Goal: Task Accomplishment & Management: Manage account settings

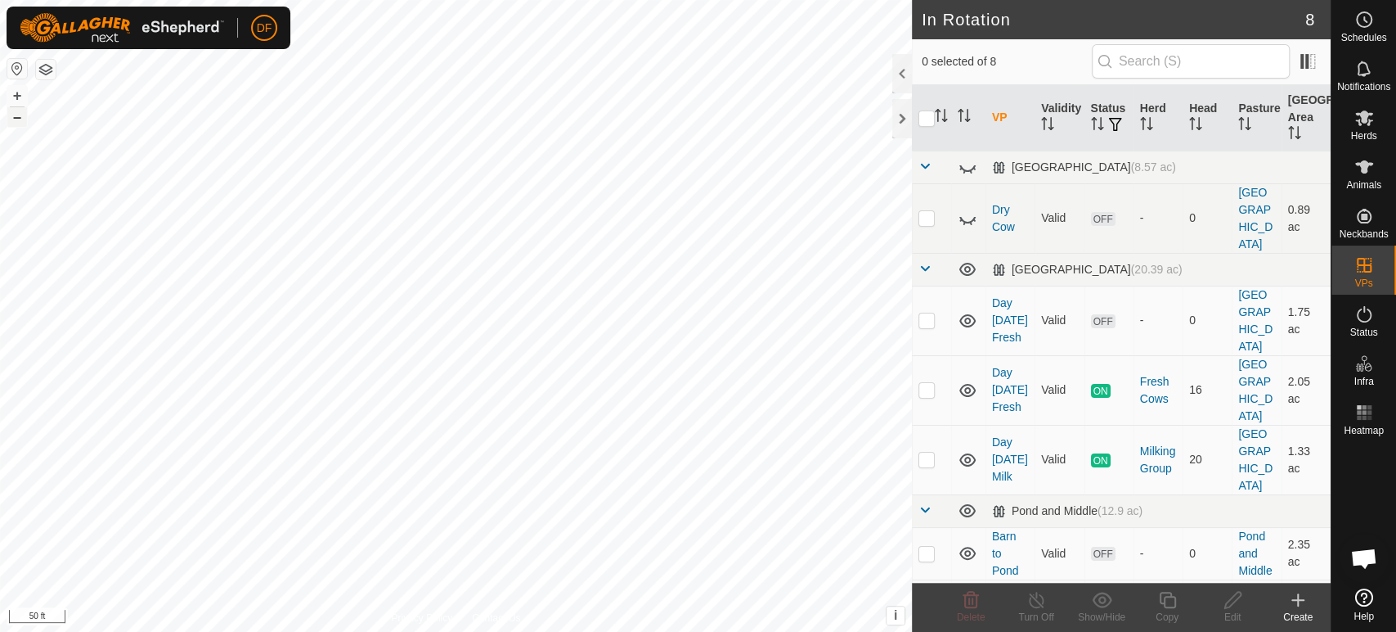
click at [18, 122] on button "–" at bounding box center [17, 117] width 20 height 20
click at [1304, 614] on div "Create" at bounding box center [1298, 616] width 65 height 15
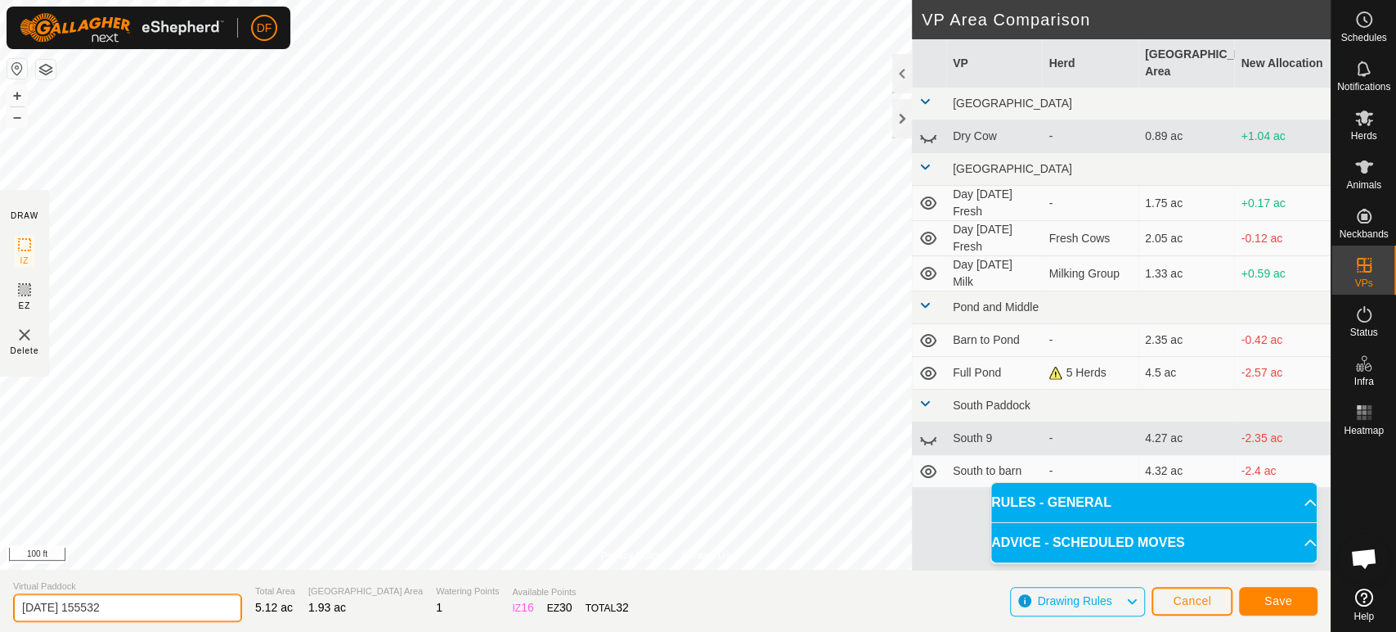
drag, startPoint x: 126, startPoint y: 612, endPoint x: 0, endPoint y: 606, distance: 126.1
click at [0, 606] on section "Virtual Paddock [DATE] 155532 Total Area 5.12 ac Grazing Area 1.93 ac Watering …" at bounding box center [665, 600] width 1331 height 62
type input "Night [DATE]"
click at [1268, 602] on span "Save" at bounding box center [1279, 600] width 28 height 13
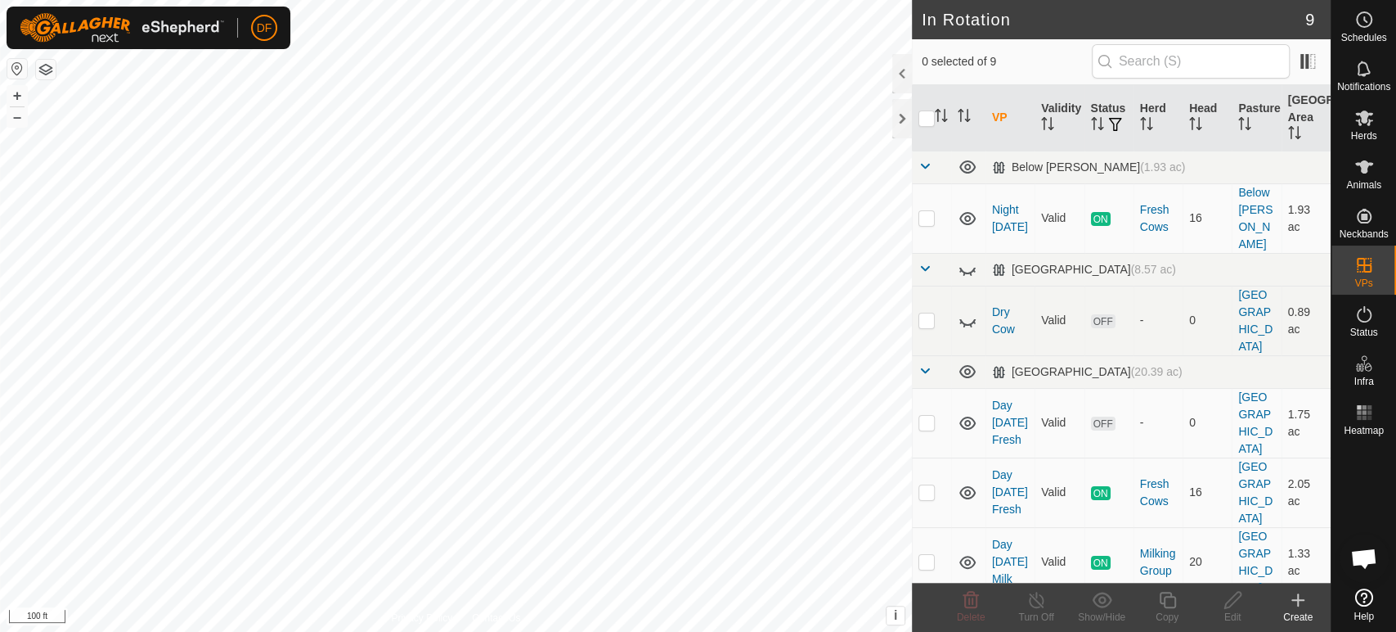
scroll to position [13911, 0]
click at [1377, 177] on es-animals-svg-icon at bounding box center [1364, 167] width 29 height 26
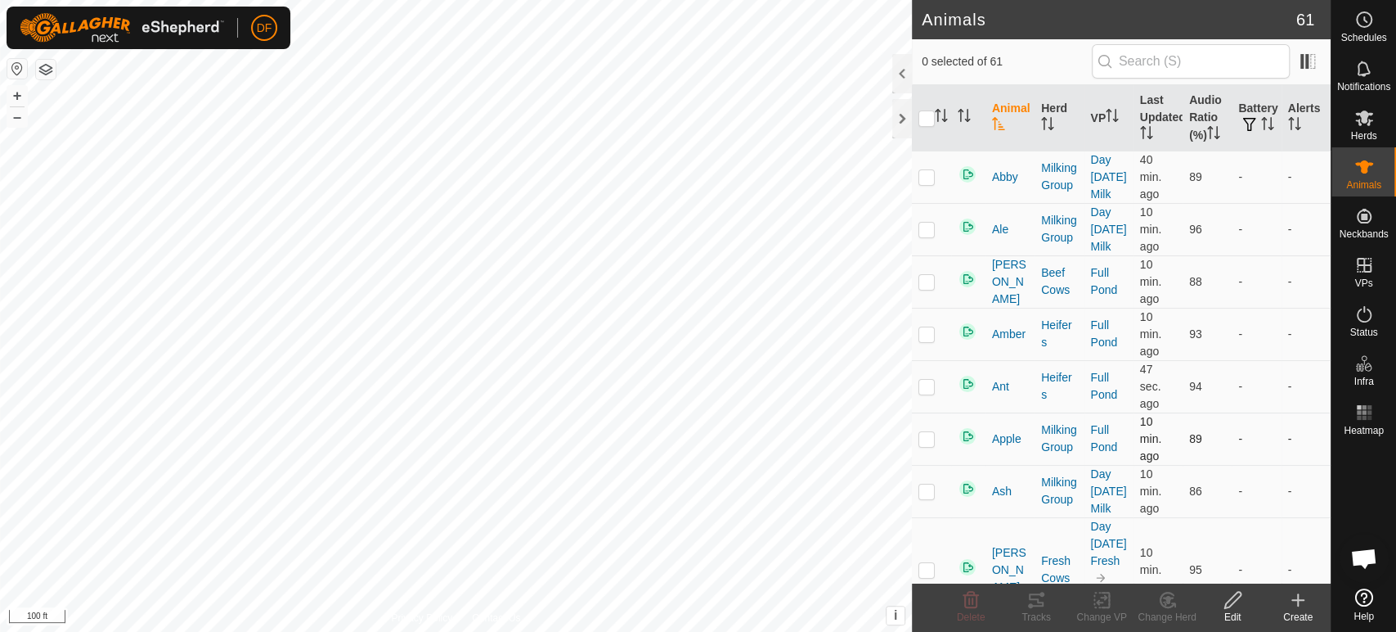
click at [927, 436] on p-checkbox at bounding box center [927, 438] width 16 height 13
click at [1175, 610] on div "Change Herd" at bounding box center [1167, 616] width 65 height 15
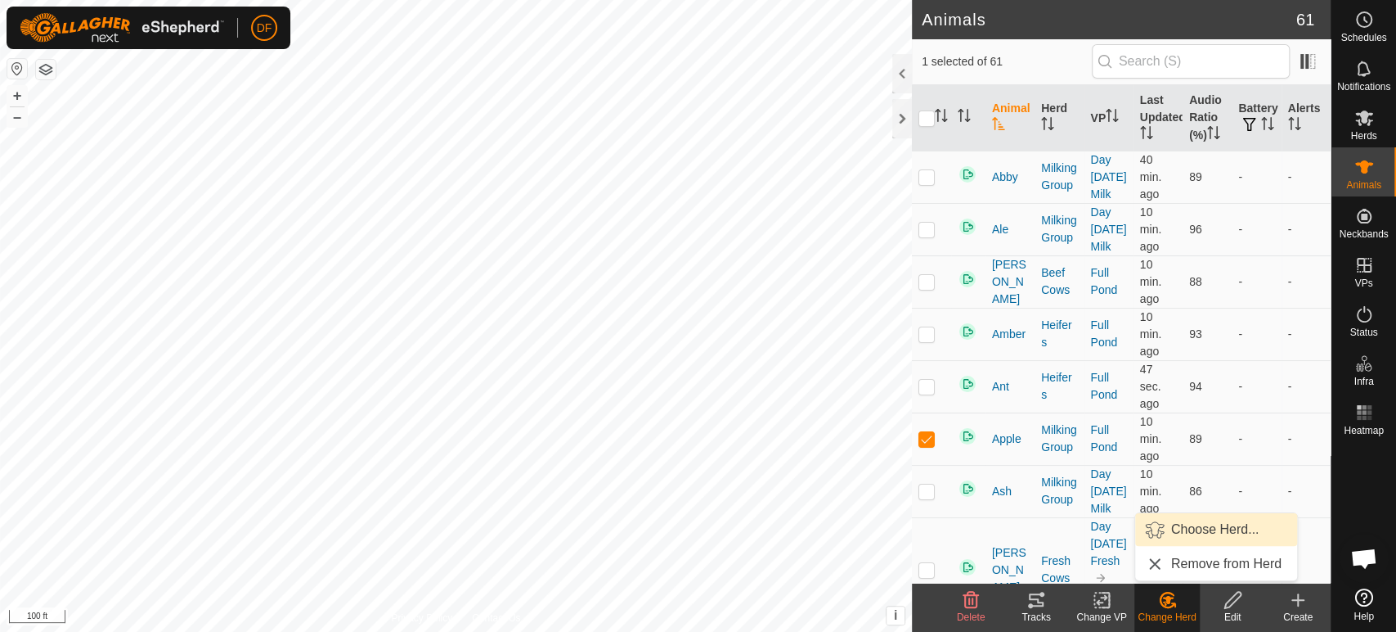
click at [1180, 533] on span "Choose Herd..." at bounding box center [1215, 529] width 88 height 20
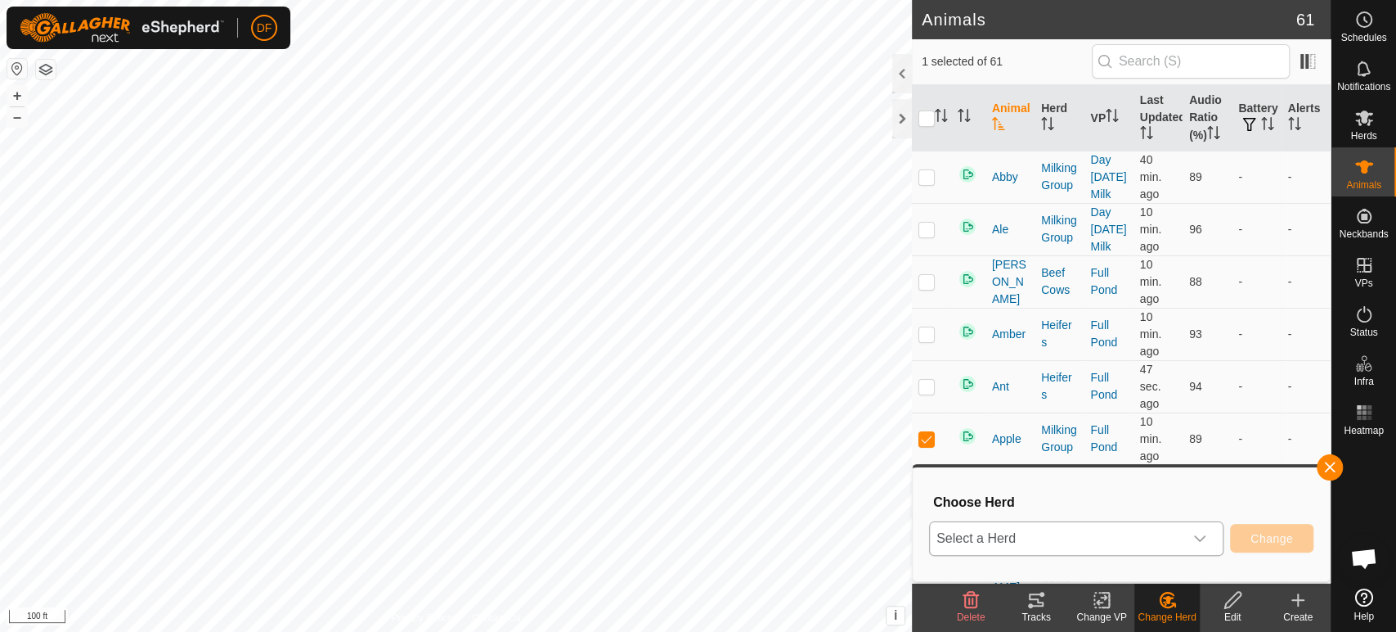
click at [1164, 542] on span "Select a Herd" at bounding box center [1057, 538] width 254 height 33
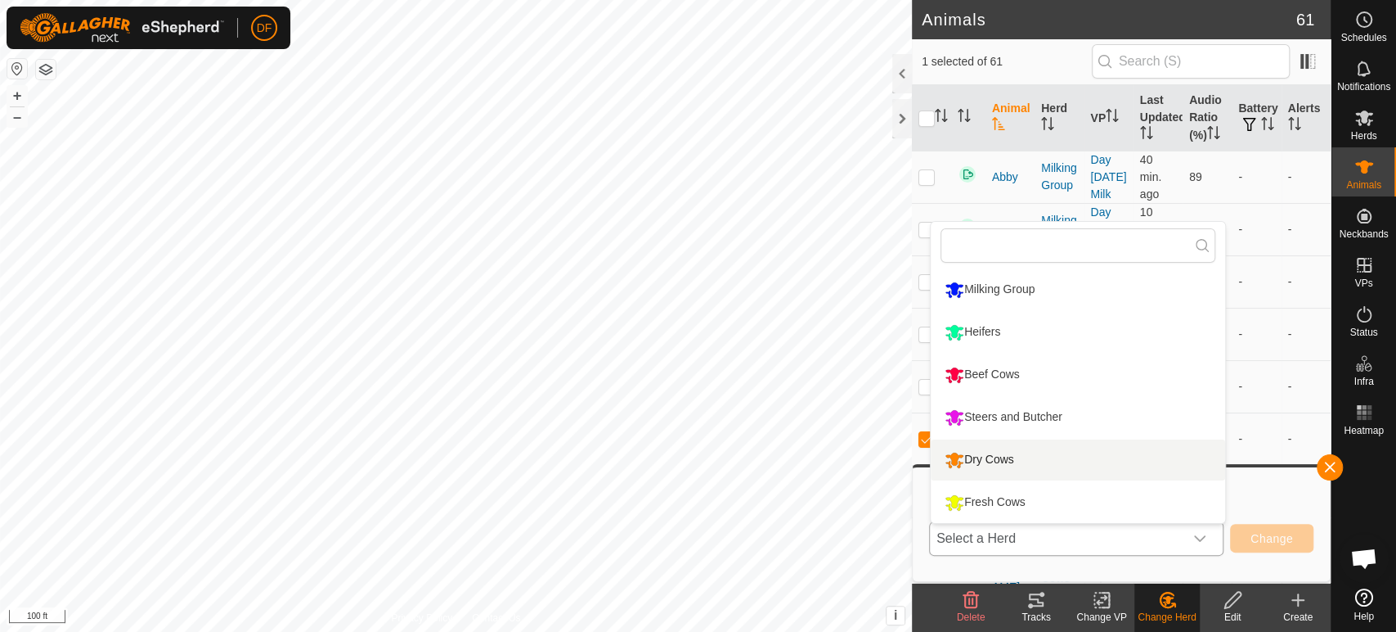
click at [999, 462] on li "Dry Cows" at bounding box center [1078, 459] width 295 height 41
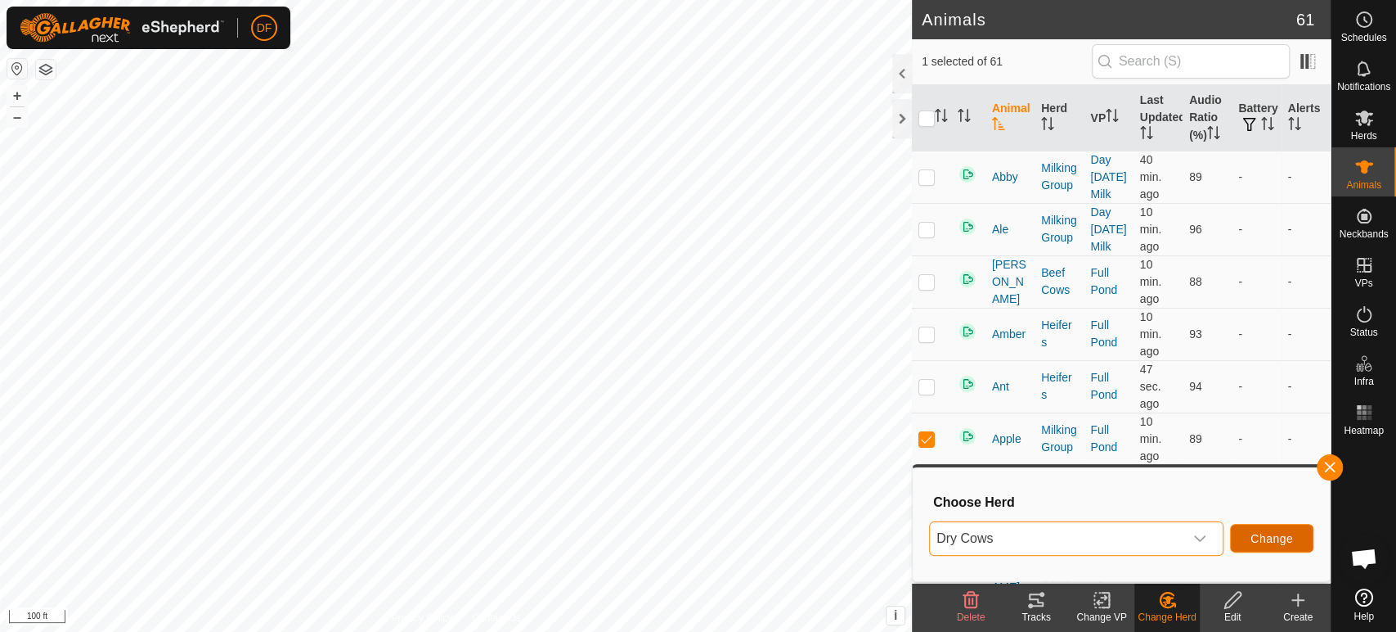
click at [1266, 540] on span "Change" at bounding box center [1272, 538] width 43 height 13
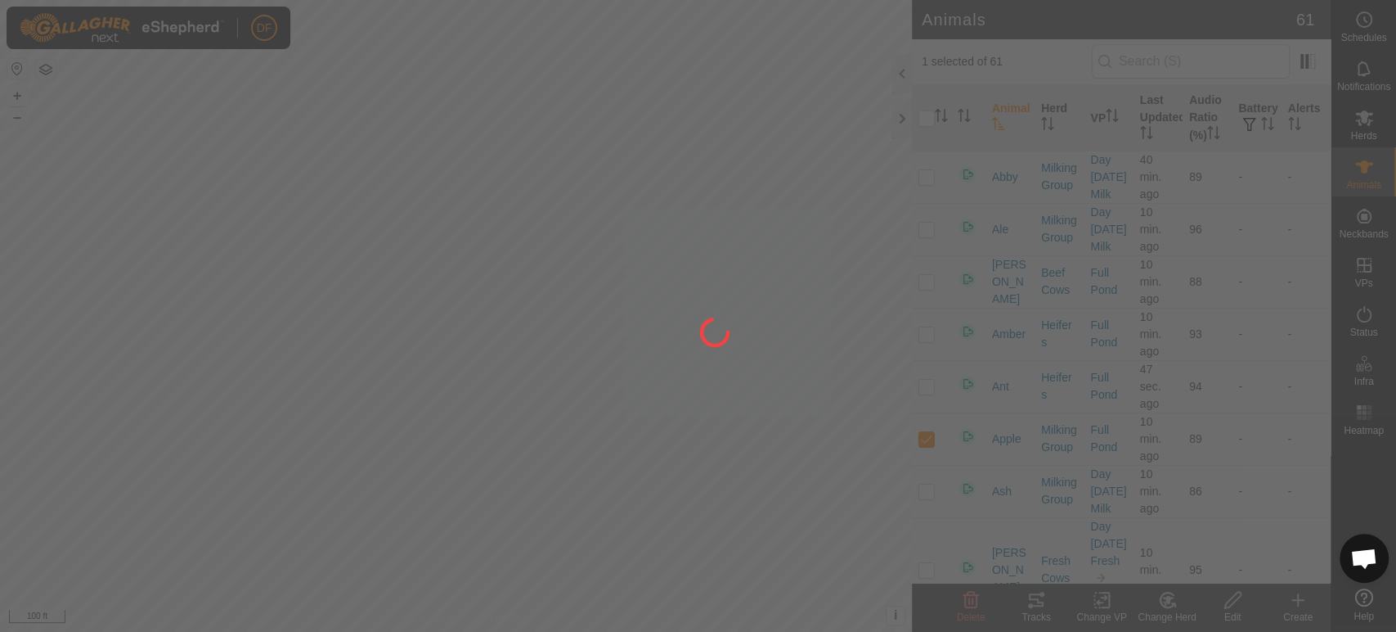
checkbox input "false"
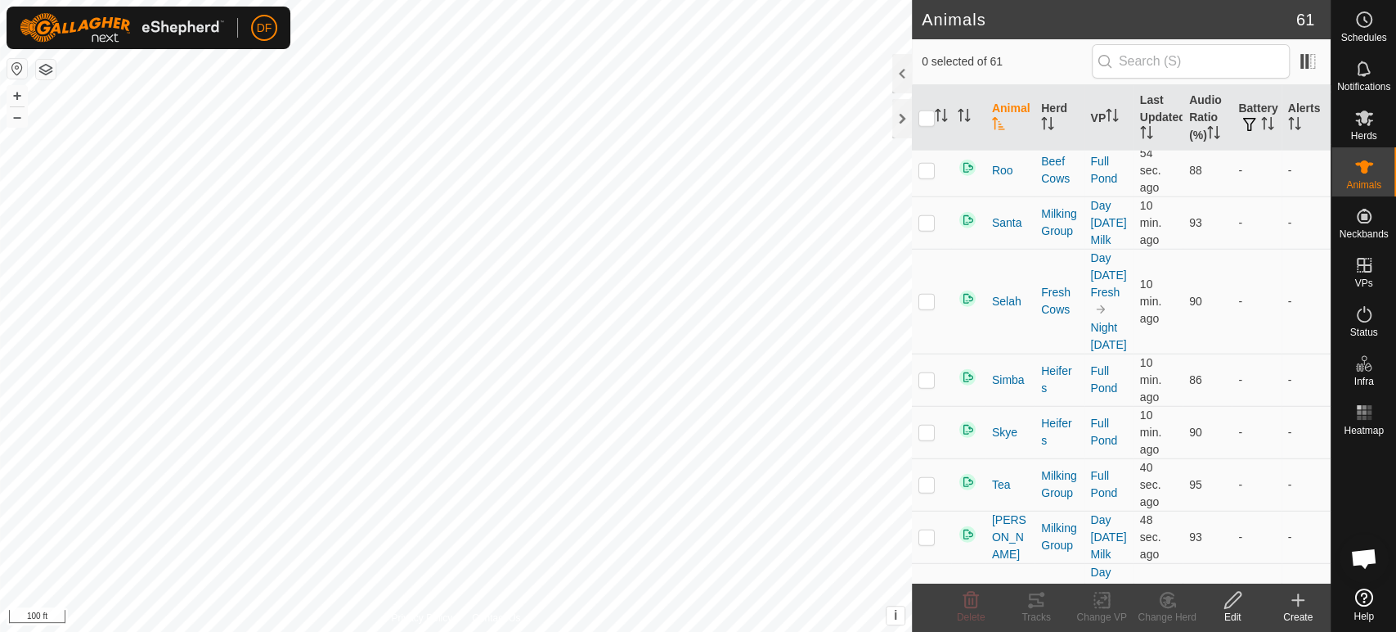
scroll to position [3223, 0]
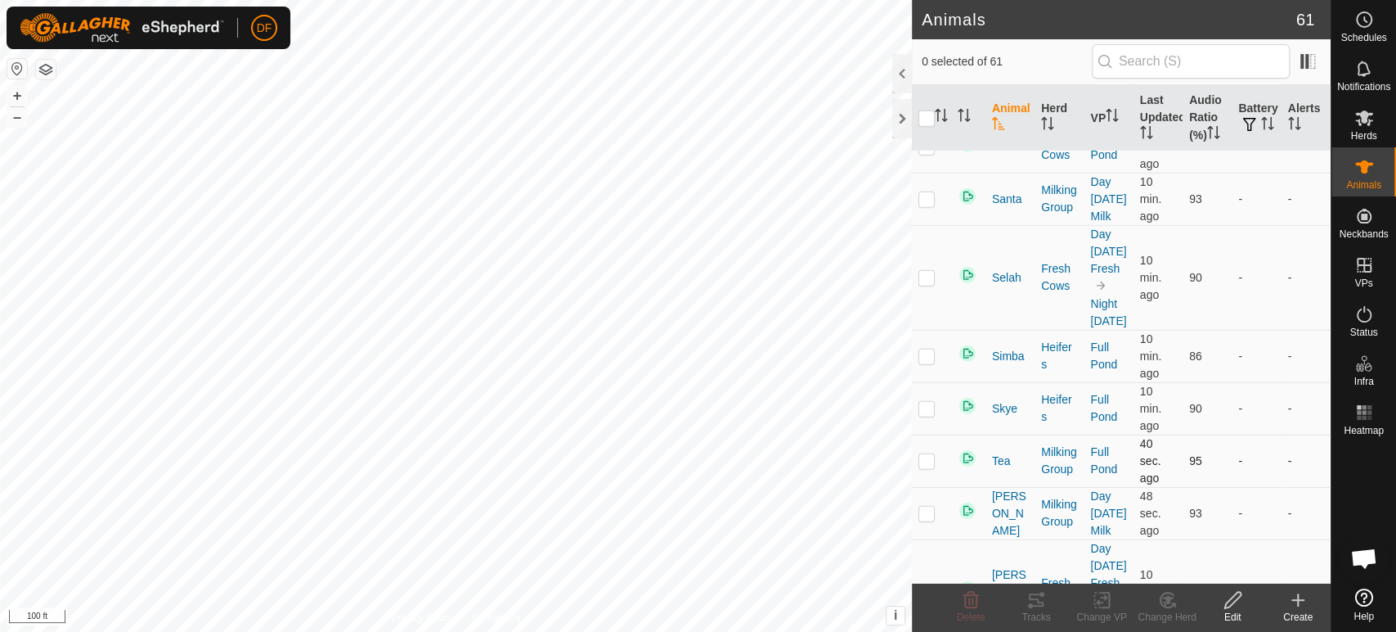
click at [928, 454] on p-checkbox at bounding box center [927, 460] width 16 height 13
click at [1171, 610] on div "Change Herd" at bounding box center [1167, 616] width 65 height 15
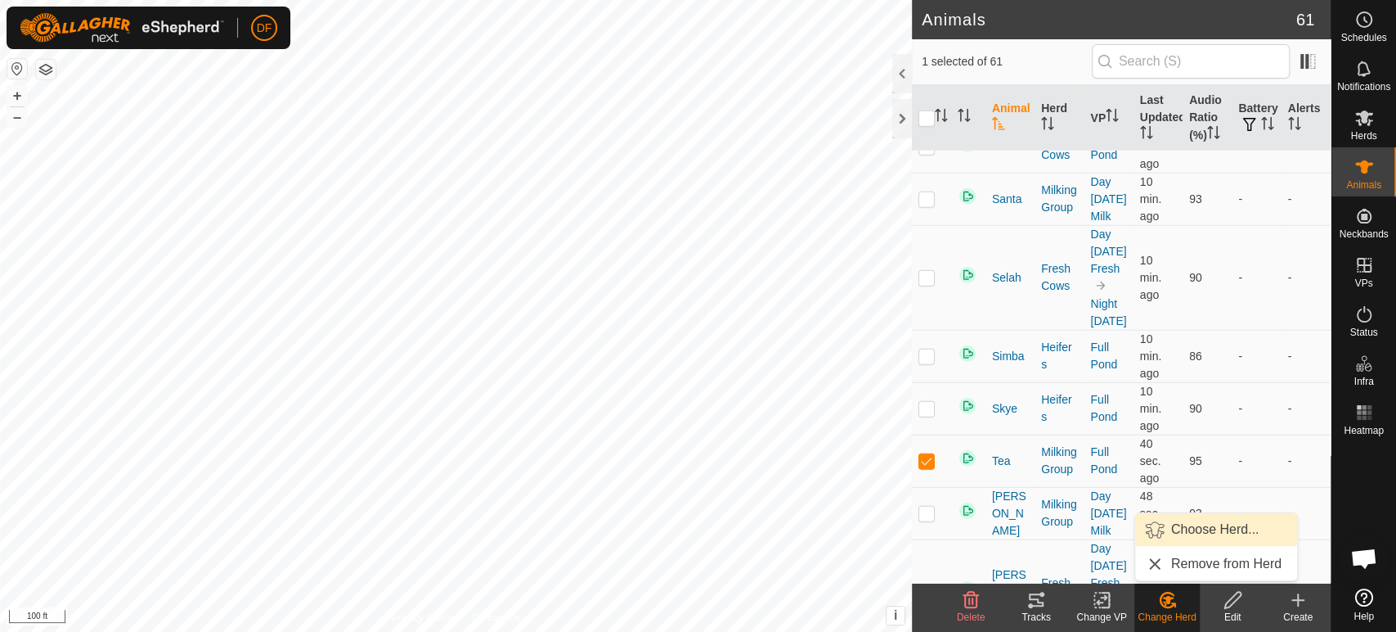
click at [1193, 530] on span "Choose Herd..." at bounding box center [1215, 529] width 88 height 20
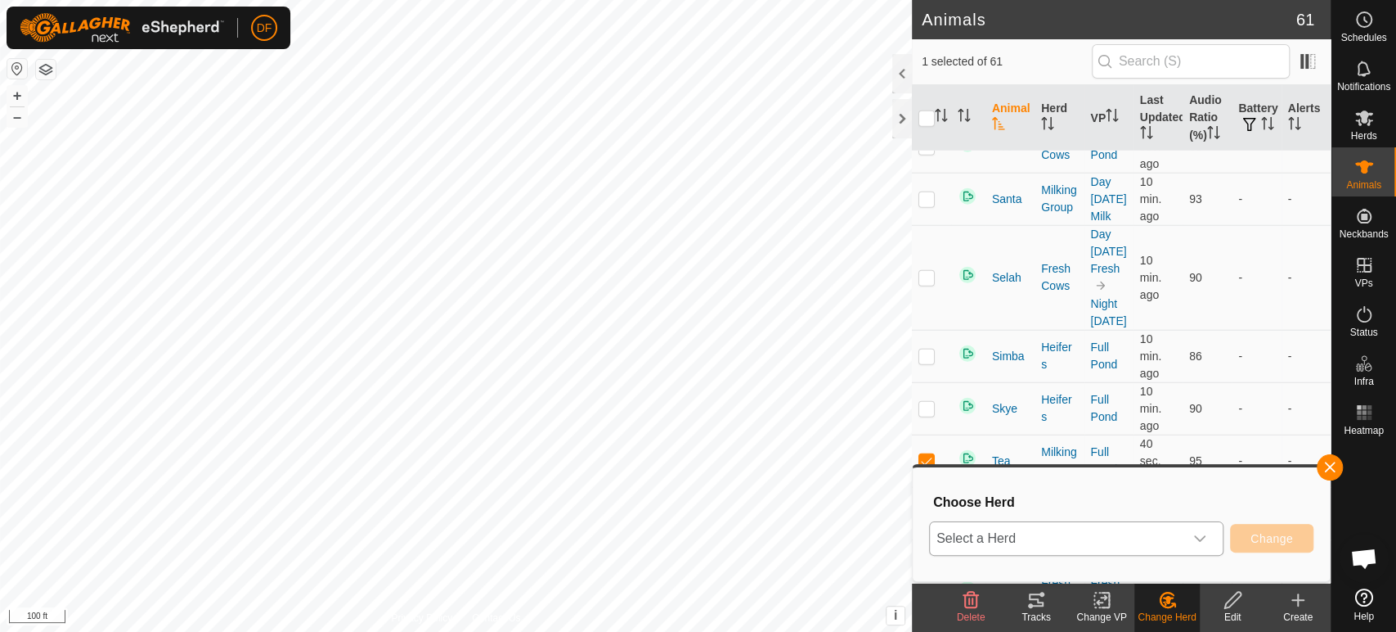
click at [1187, 537] on div "dropdown trigger" at bounding box center [1200, 538] width 33 height 33
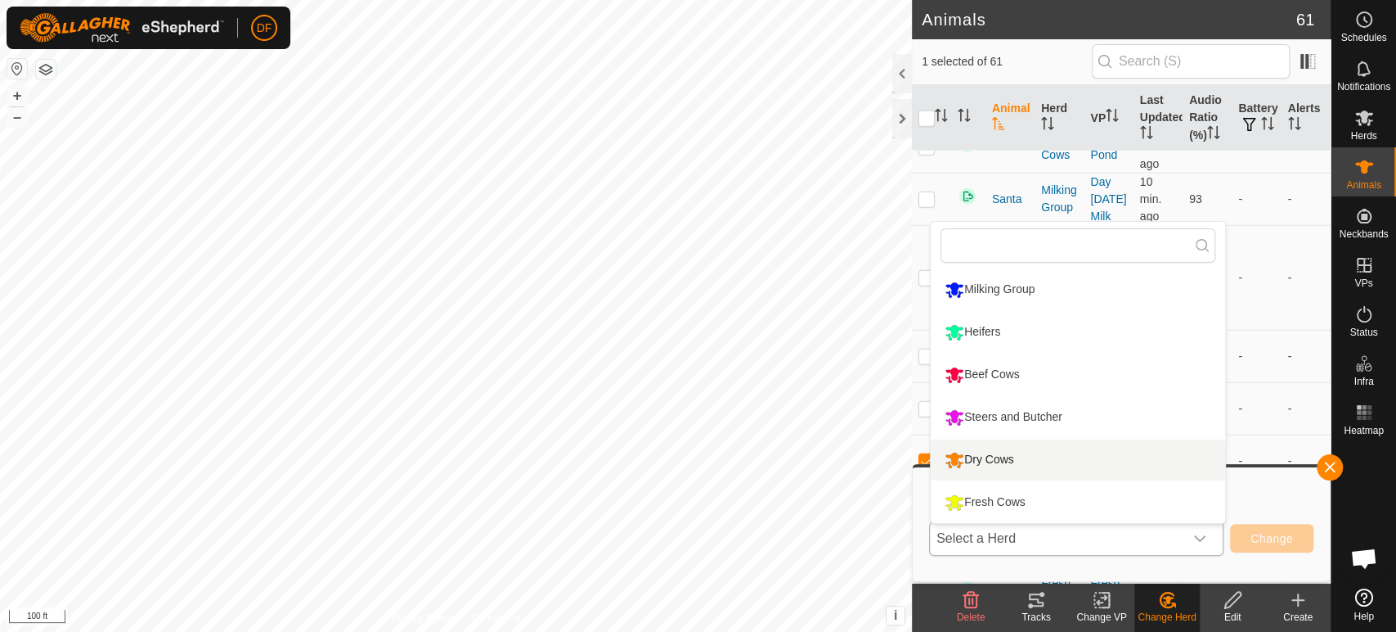
click at [1023, 461] on li "Dry Cows" at bounding box center [1078, 459] width 295 height 41
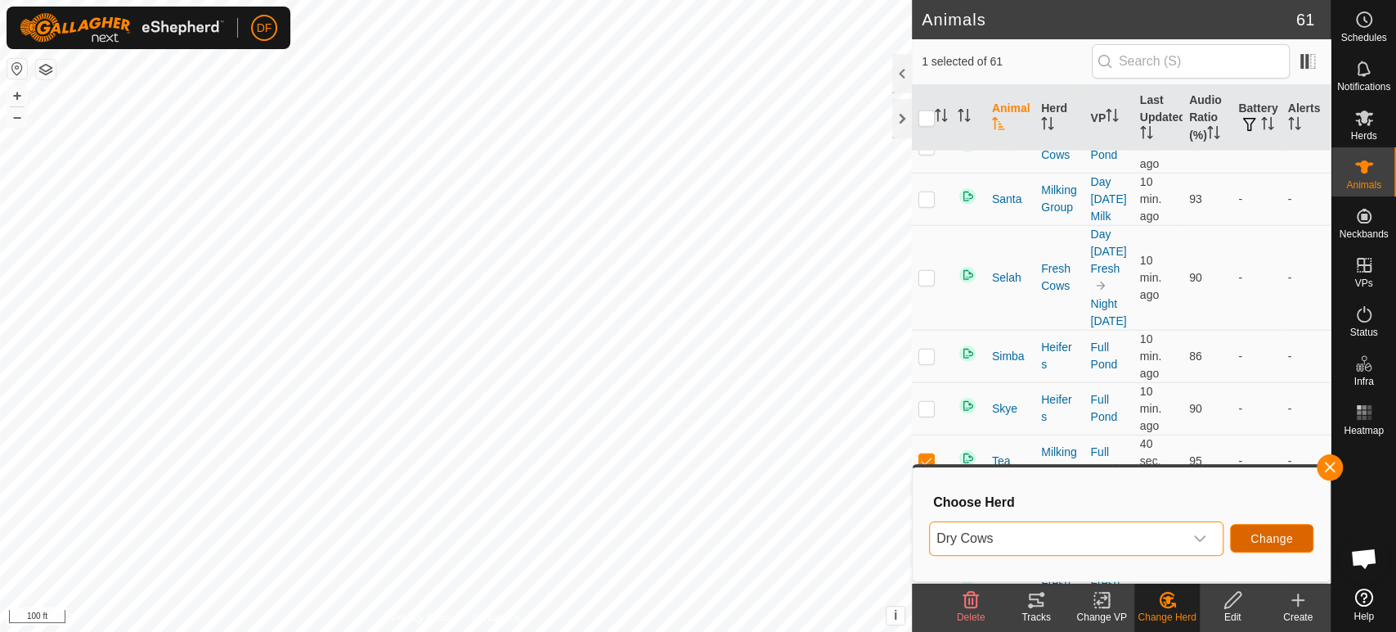
click at [1273, 535] on span "Change" at bounding box center [1272, 538] width 43 height 13
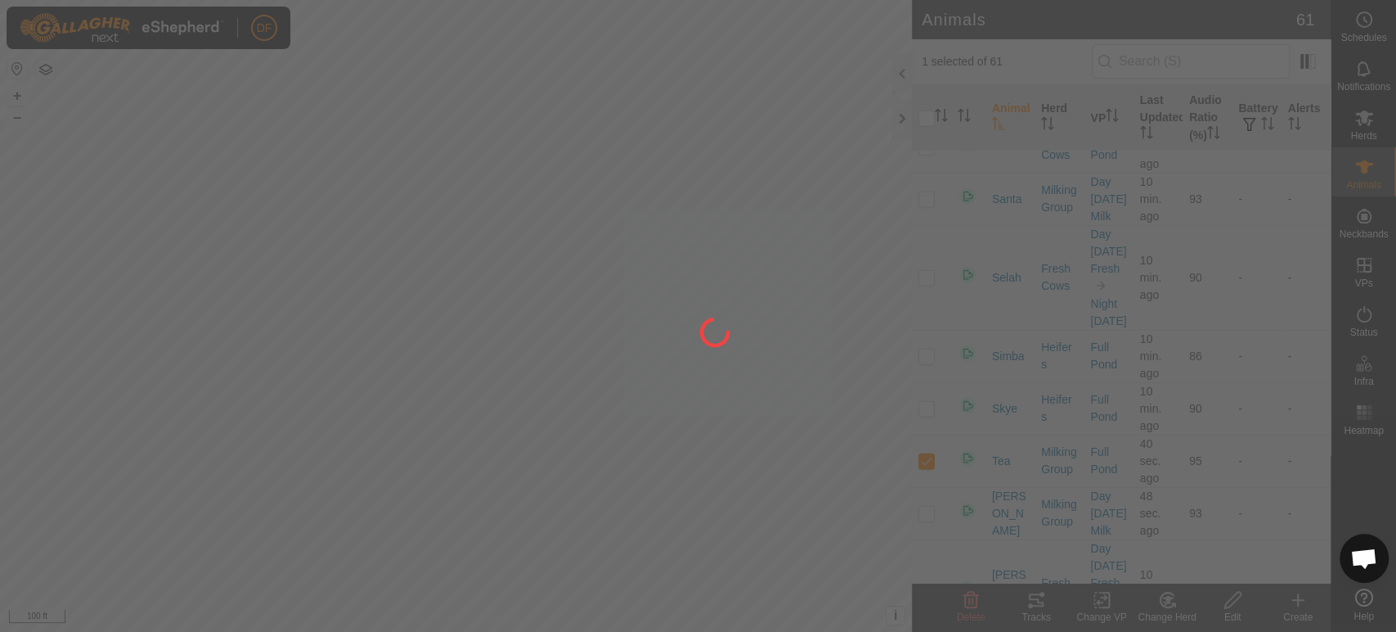
checkbox input "false"
